Goal: Task Accomplishment & Management: Manage account settings

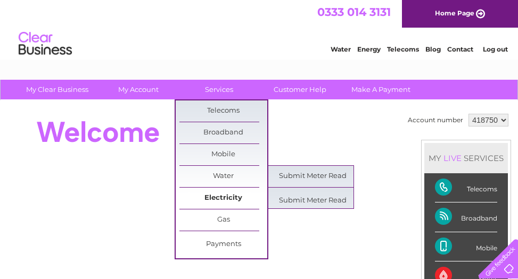
click at [203, 191] on link "Electricity" at bounding box center [223, 198] width 88 height 21
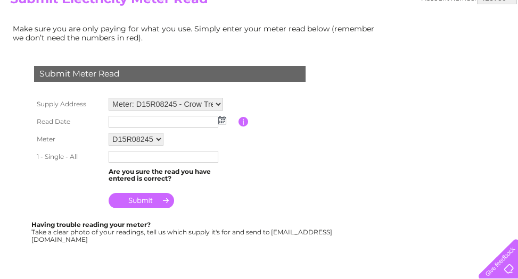
scroll to position [213, 0]
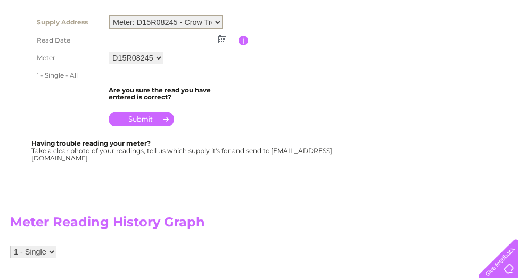
click at [217, 20] on select "Meter: D15R08245 - Crow Trees Farm Thornton Le Beans, Northallerton, DL6 3SX Me…" at bounding box center [166, 22] width 114 height 14
select select "131506"
click at [109, 15] on select "Meter: D15R08245 - Crow Trees Farm Thornton Le Beans, Northallerton, DL6 3SX Me…" at bounding box center [166, 22] width 114 height 14
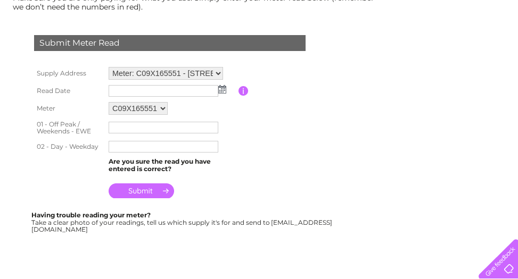
scroll to position [160, 0]
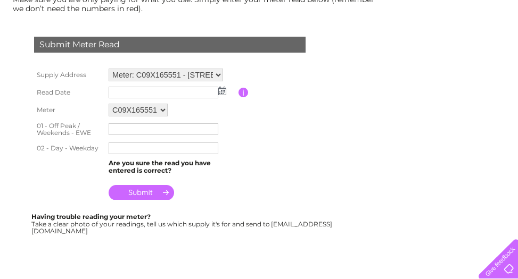
click at [223, 91] on img at bounding box center [222, 91] width 8 height 9
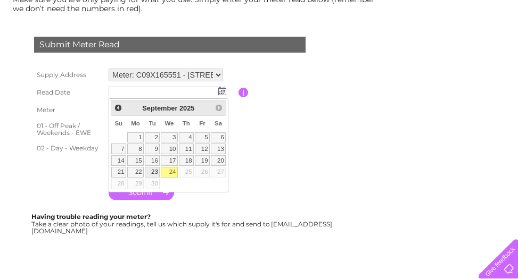
click at [155, 171] on link "23" at bounding box center [152, 172] width 15 height 11
type input "2025/09/23"
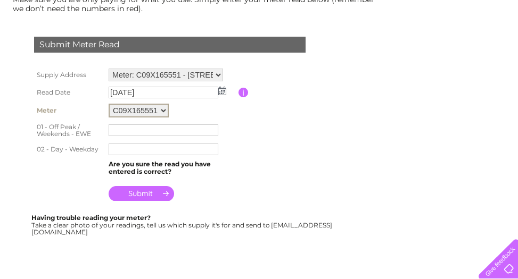
click at [165, 110] on select "C09X165551" at bounding box center [139, 111] width 60 height 14
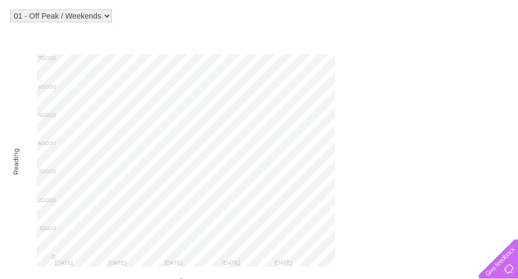
scroll to position [425, 0]
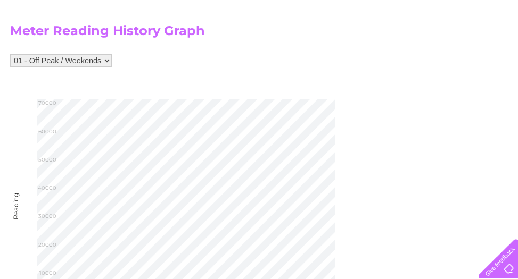
click at [274, 22] on div "Meter Reading History Graph 01 - Off Peak / Weekends 02 - Day Reading Tue Sep 2…" at bounding box center [196, 165] width 373 height 327
click at [105, 60] on select "01 - Off Peak / Weekends 02 - Day" at bounding box center [61, 60] width 102 height 13
click at [10, 54] on select "01 - Off Peak / Weekends 02 - Day" at bounding box center [61, 60] width 102 height 13
click at [108, 60] on select "01 - Off Peak / Weekends 02 - Day" at bounding box center [61, 60] width 102 height 13
select select "255169"
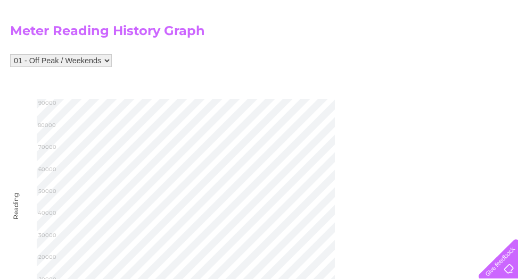
click at [10, 54] on select "01 - Off Peak / Weekends 02 - Day" at bounding box center [61, 60] width 102 height 13
click at [104, 61] on select "01 - Off Peak / Weekends 02 - Day" at bounding box center [61, 60] width 102 height 13
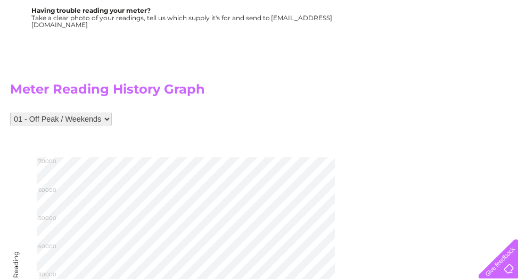
scroll to position [372, 0]
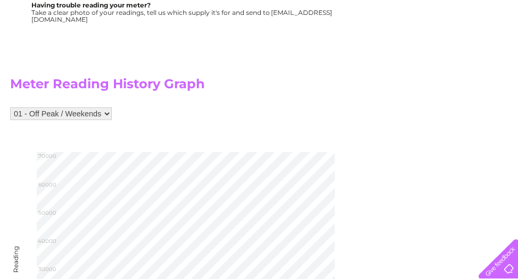
click at [109, 113] on select "01 - Off Peak / Weekends 02 - Day" at bounding box center [61, 114] width 102 height 13
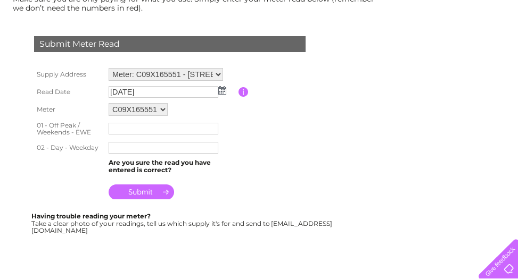
scroll to position [143, 0]
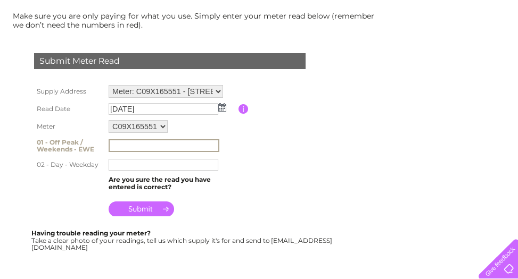
click at [120, 145] on input "text" at bounding box center [164, 145] width 111 height 13
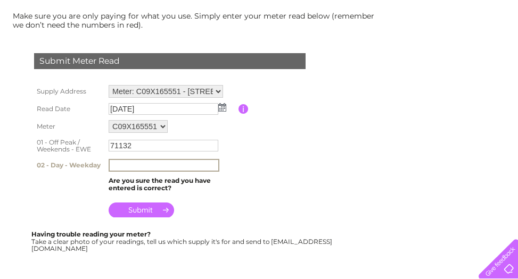
click at [117, 161] on input "text" at bounding box center [164, 165] width 111 height 13
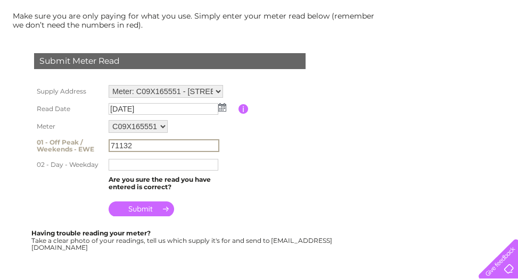
click at [138, 145] on input "71132" at bounding box center [164, 145] width 111 height 13
type input "7"
type input "58693"
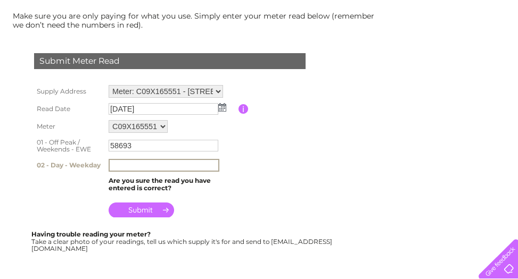
click at [112, 169] on input "text" at bounding box center [164, 165] width 111 height 13
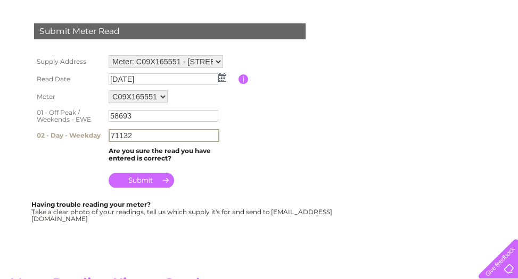
scroll to position [196, 0]
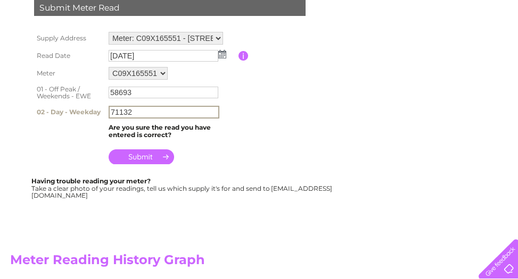
type input "71132"
click at [136, 157] on input "submit" at bounding box center [141, 157] width 65 height 15
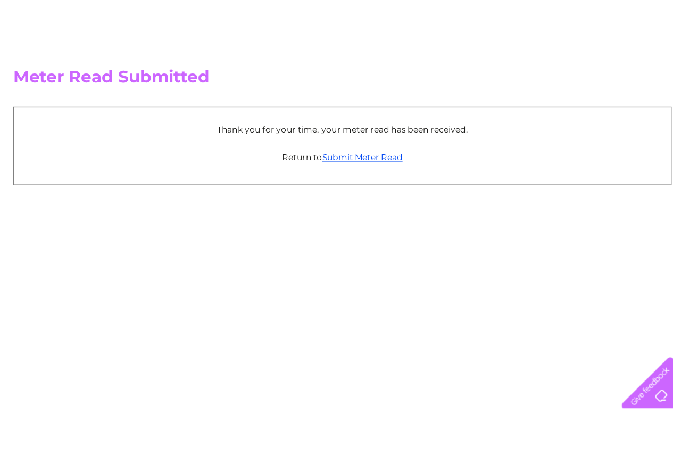
scroll to position [106, 0]
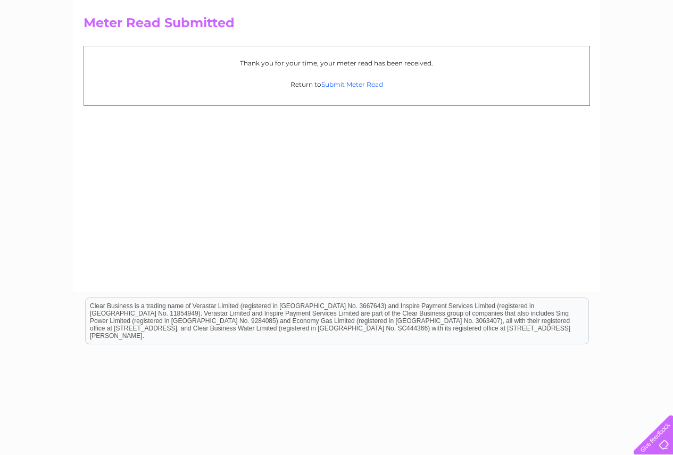
click at [340, 83] on link "Submit Meter Read" at bounding box center [353, 84] width 62 height 8
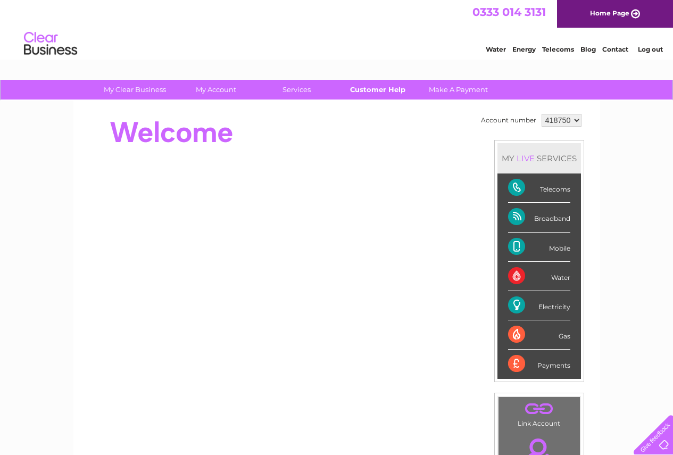
click at [388, 91] on link "Customer Help" at bounding box center [378, 90] width 88 height 20
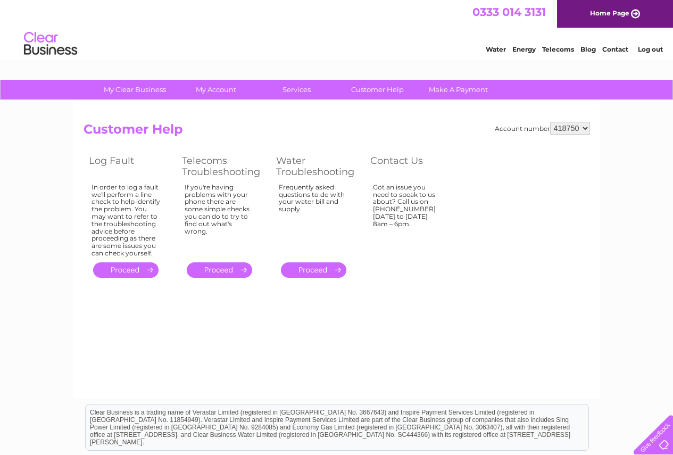
click at [394, 162] on th "Contact Us" at bounding box center [411, 166] width 93 height 28
click at [403, 209] on div "Got an issue you need to speak to us about? Call us on 0333 014 3131 Monday to …" at bounding box center [407, 218] width 69 height 69
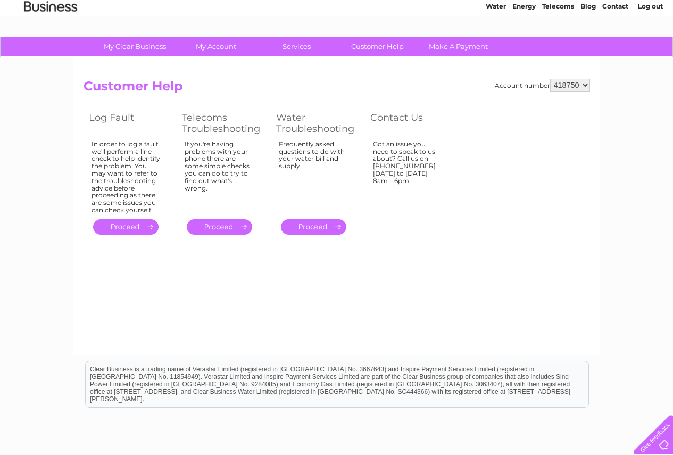
scroll to position [27, 0]
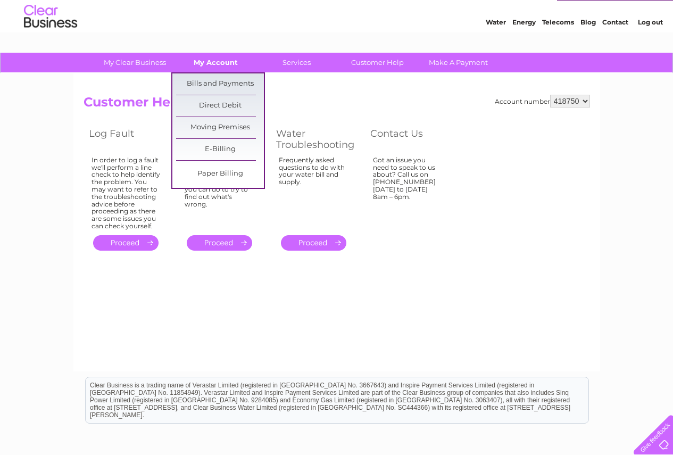
click at [213, 60] on link "My Account" at bounding box center [216, 63] width 88 height 20
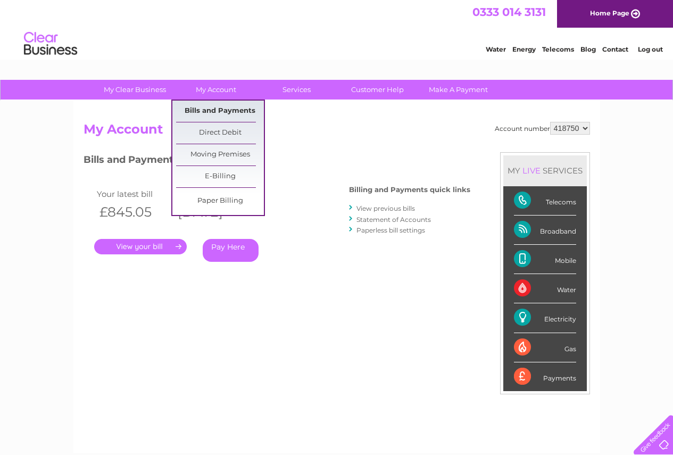
click at [231, 112] on link "Bills and Payments" at bounding box center [220, 111] width 88 height 21
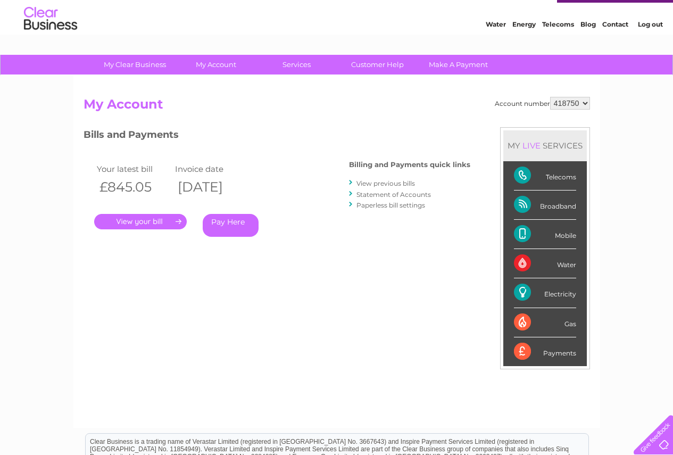
scroll to position [53, 0]
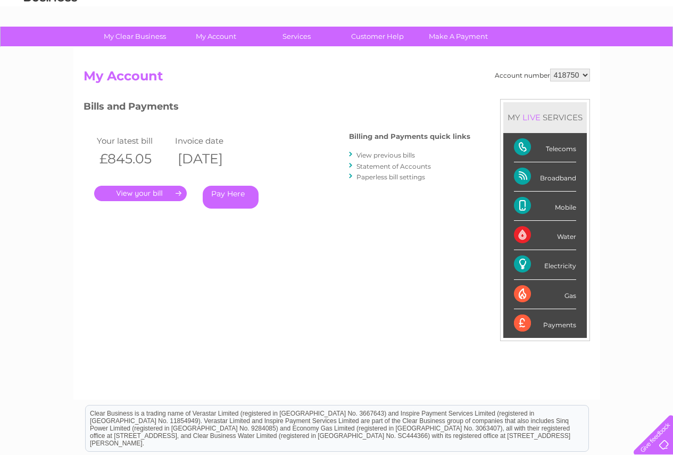
click at [157, 193] on link "." at bounding box center [140, 193] width 93 height 15
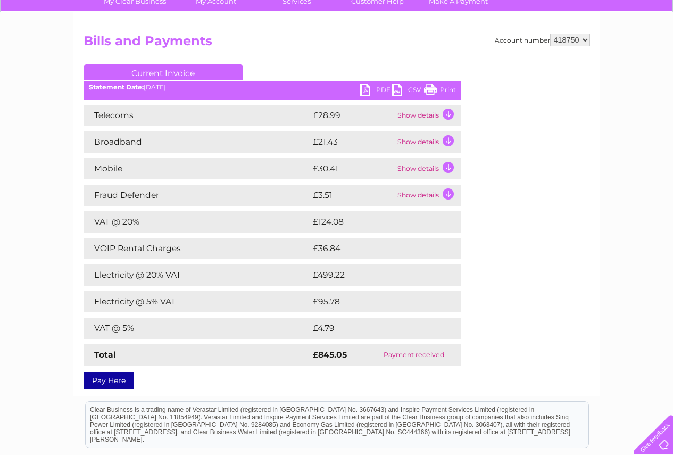
scroll to position [59, 0]
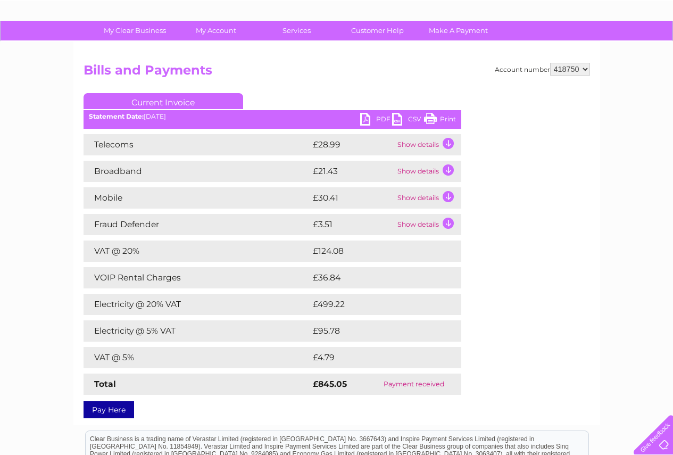
click at [362, 121] on link "PDF" at bounding box center [376, 120] width 32 height 15
